Goal: Information Seeking & Learning: Check status

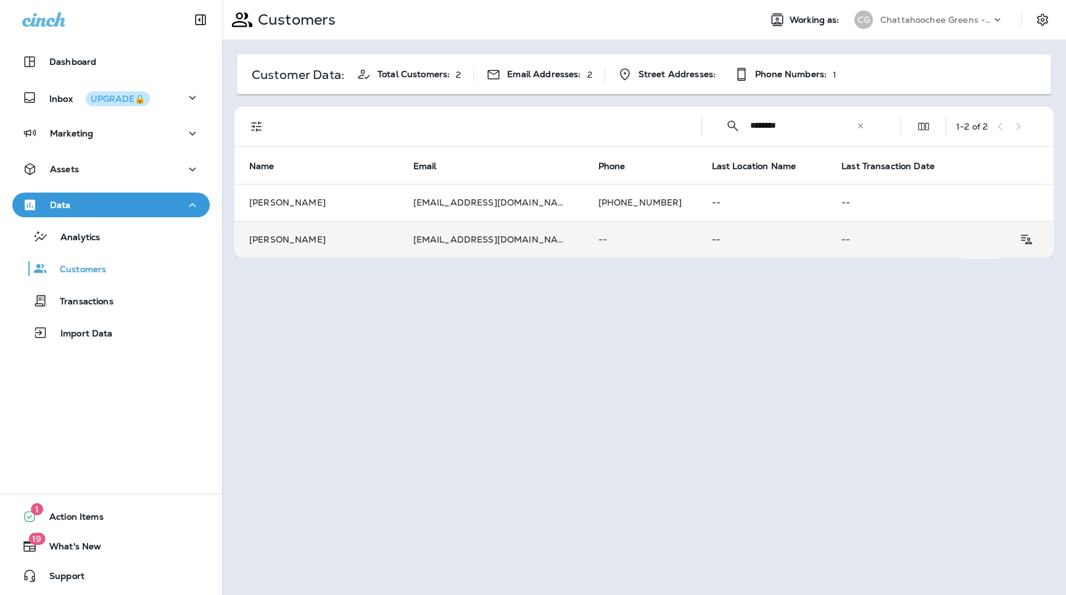
click at [598, 238] on p "--" at bounding box center [640, 239] width 84 height 10
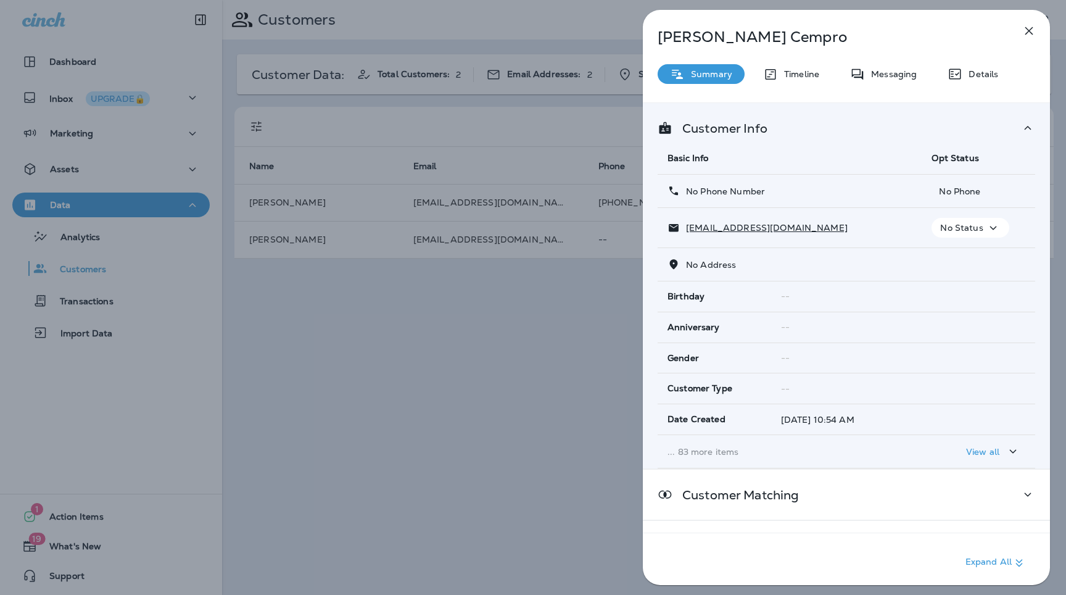
click at [724, 449] on p "... 83 more items" at bounding box center [789, 452] width 244 height 10
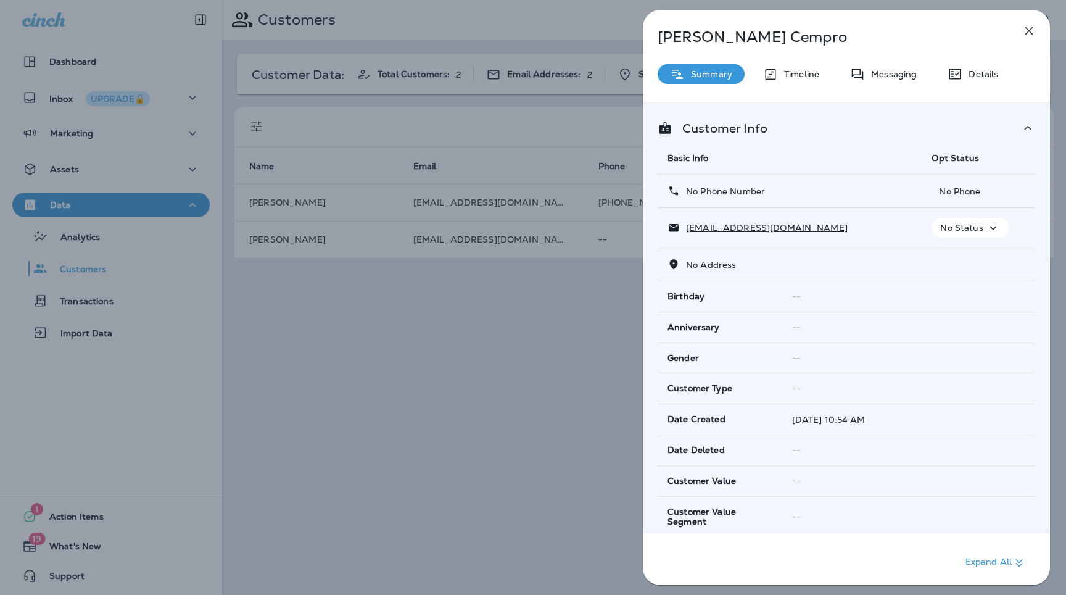
click at [524, 345] on div "[PERSON_NAME] Summary Timeline Messaging Details Customer Info Basic Info Opt S…" at bounding box center [533, 297] width 1066 height 595
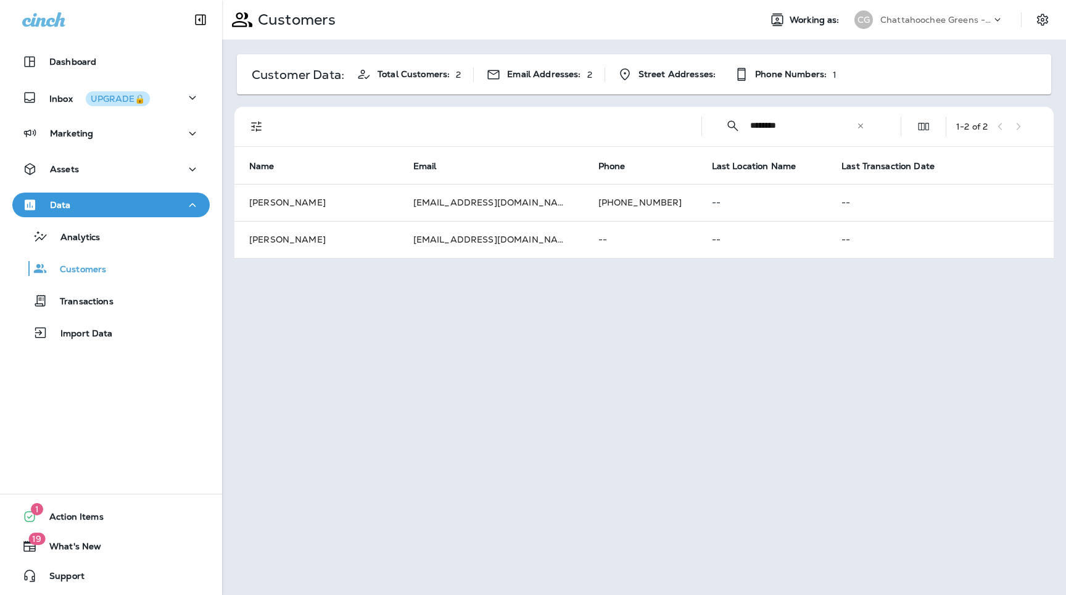
click at [516, 193] on td "[EMAIL_ADDRESS][DOMAIN_NAME]" at bounding box center [490, 202] width 185 height 37
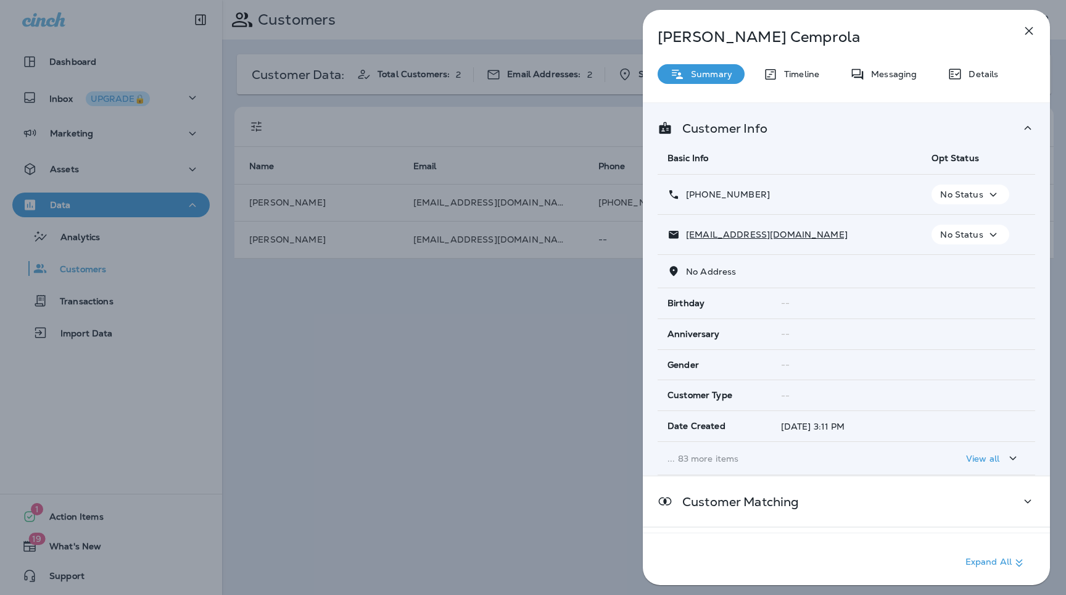
click at [705, 453] on p "... 83 more items" at bounding box center [789, 458] width 244 height 10
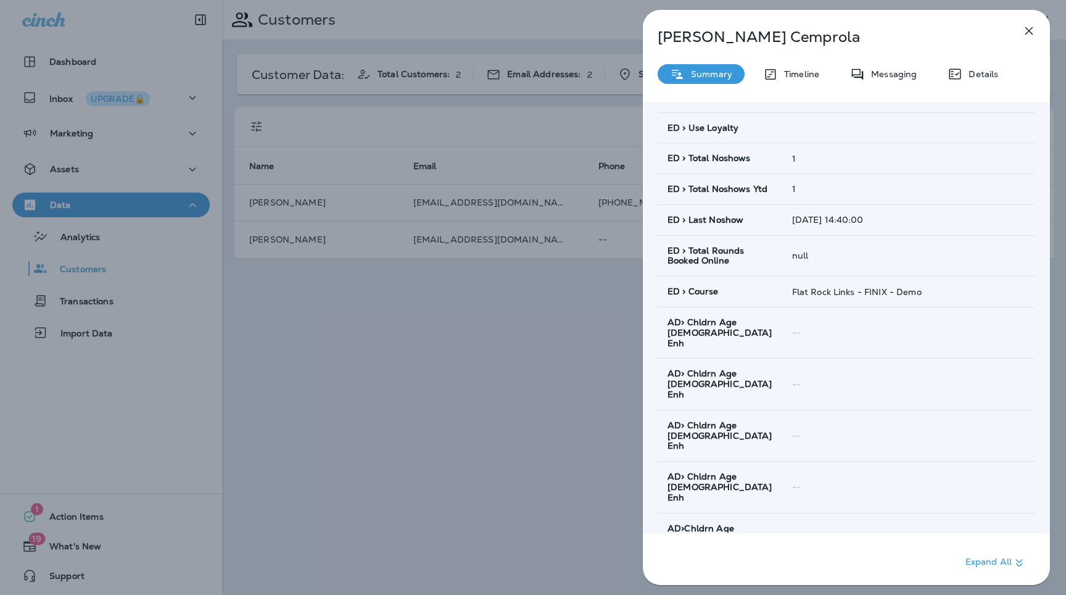
scroll to position [1170, 0]
click at [1026, 31] on icon "button" at bounding box center [1028, 30] width 15 height 15
